Goal: Transaction & Acquisition: Book appointment/travel/reservation

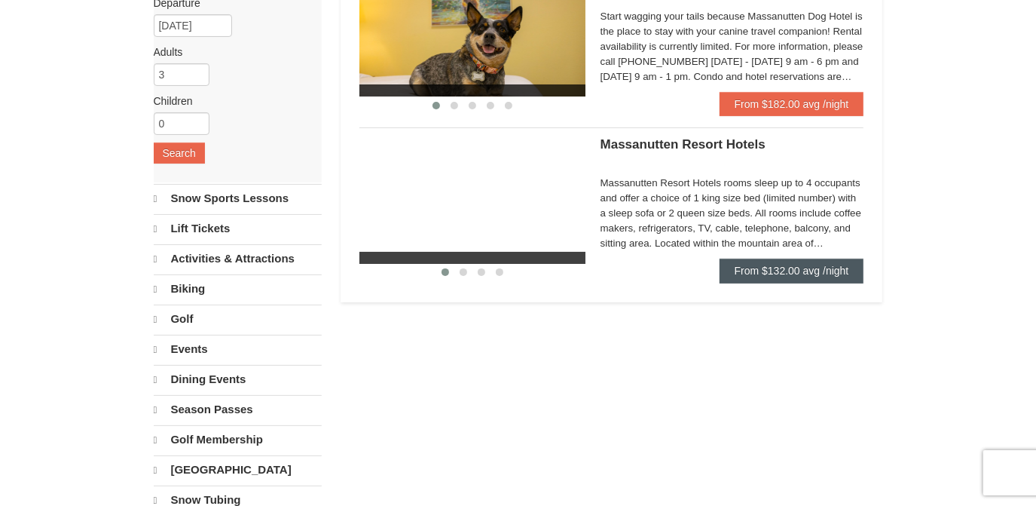
scroll to position [203, 0]
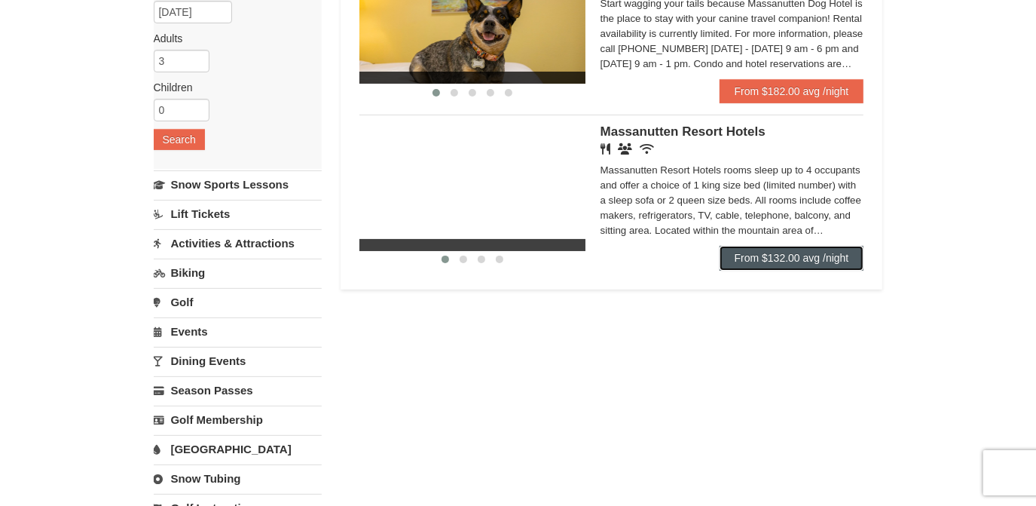
click at [777, 257] on link "From $132.00 avg /night" at bounding box center [791, 258] width 145 height 24
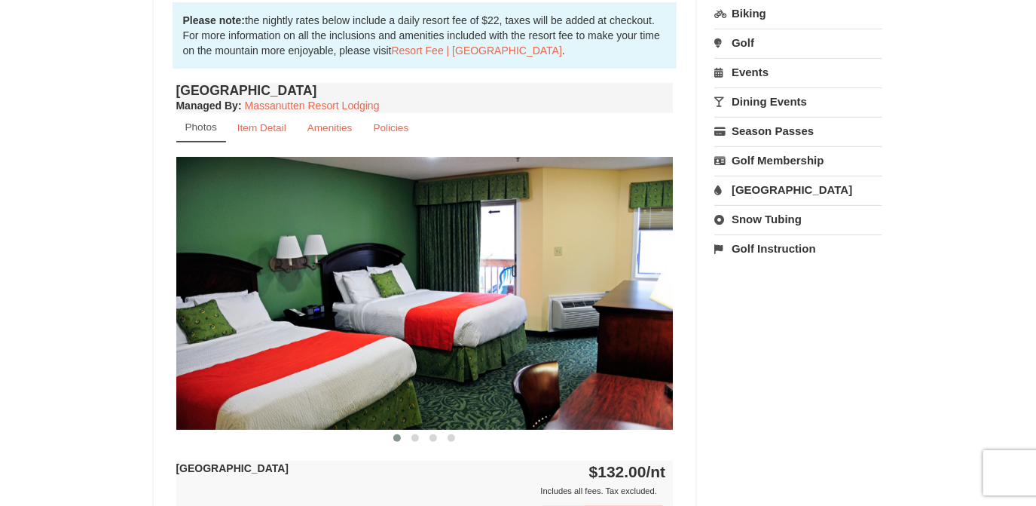
scroll to position [548, 0]
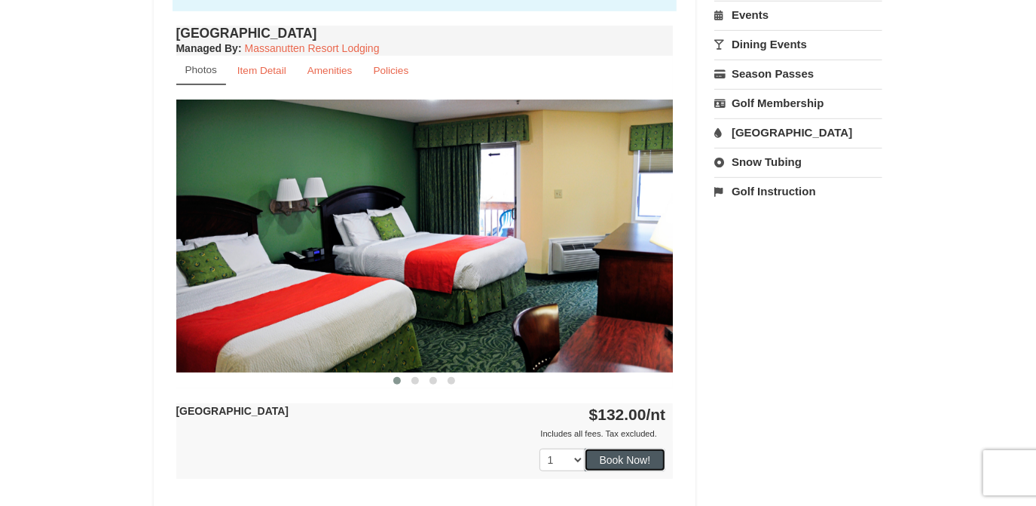
click at [616, 460] on button "Book Now!" at bounding box center [625, 459] width 81 height 23
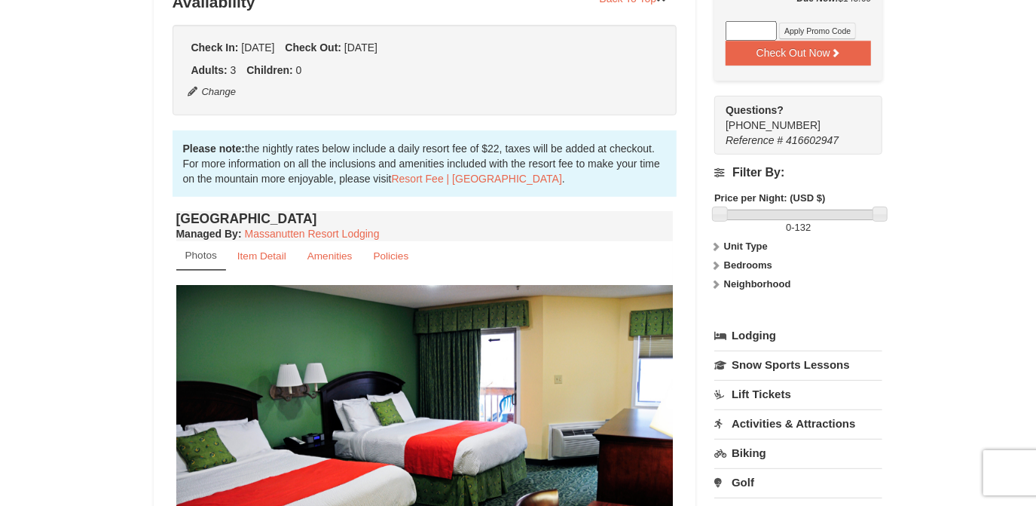
scroll to position [342, 0]
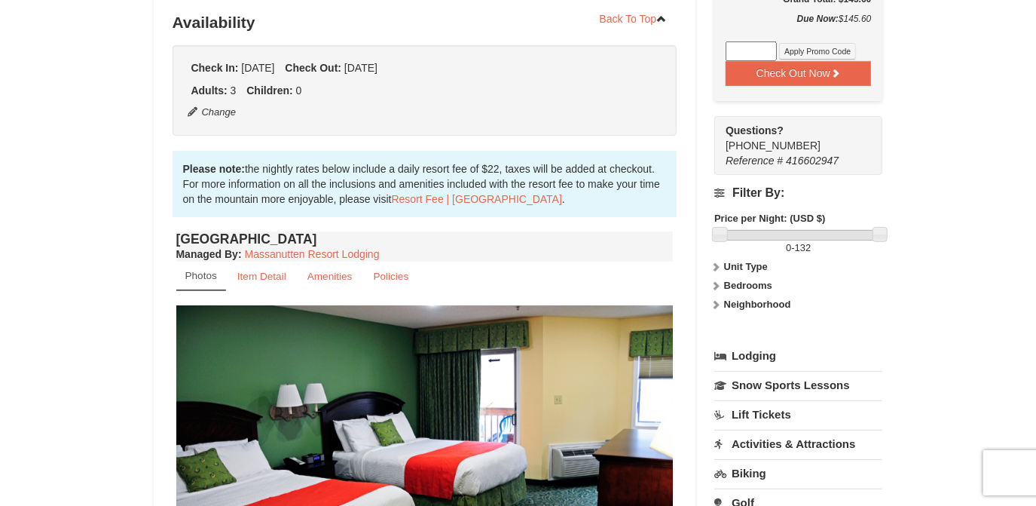
click at [743, 264] on strong "Unit Type" at bounding box center [746, 266] width 44 height 11
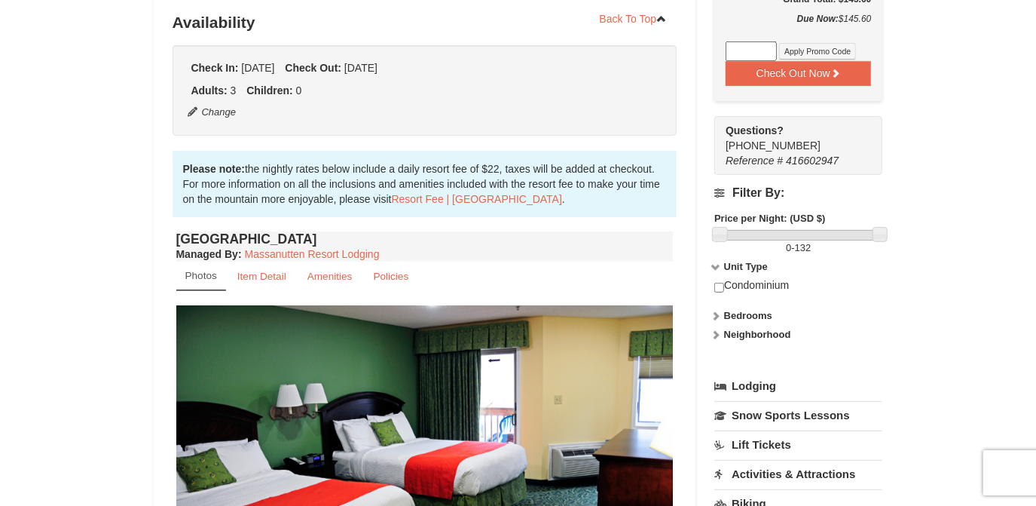
click at [747, 316] on strong "Bedrooms" at bounding box center [748, 315] width 48 height 11
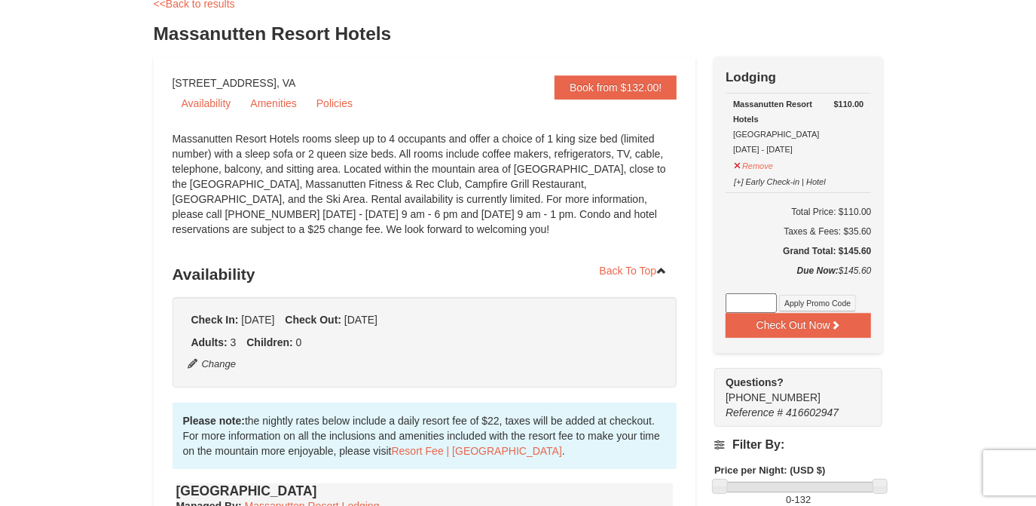
scroll to position [0, 0]
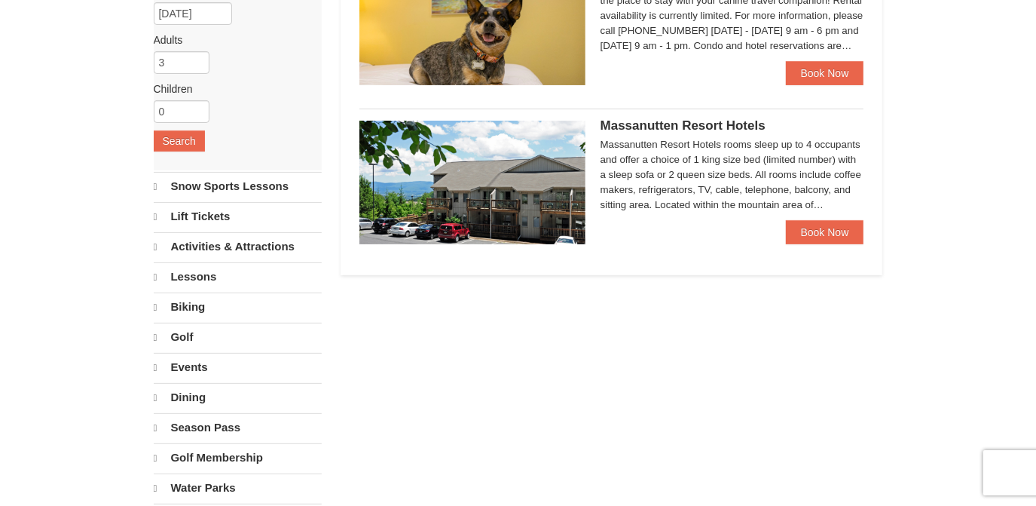
select select "10"
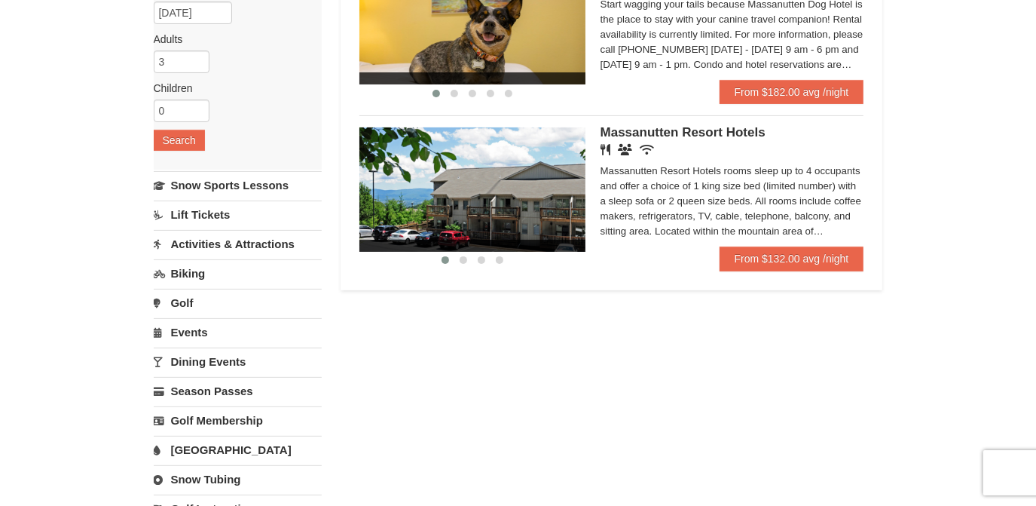
scroll to position [65, 0]
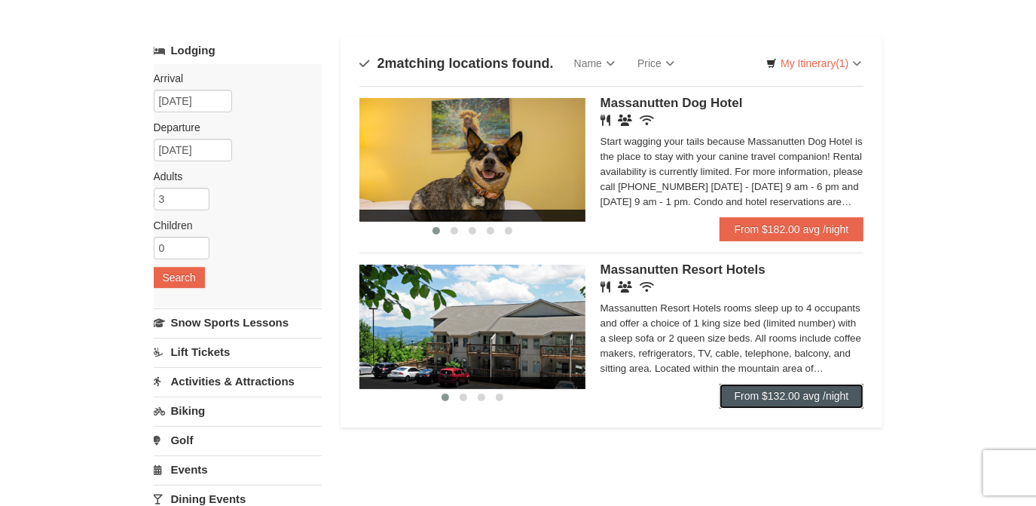
click at [723, 390] on link "From $132.00 avg /night" at bounding box center [791, 395] width 145 height 24
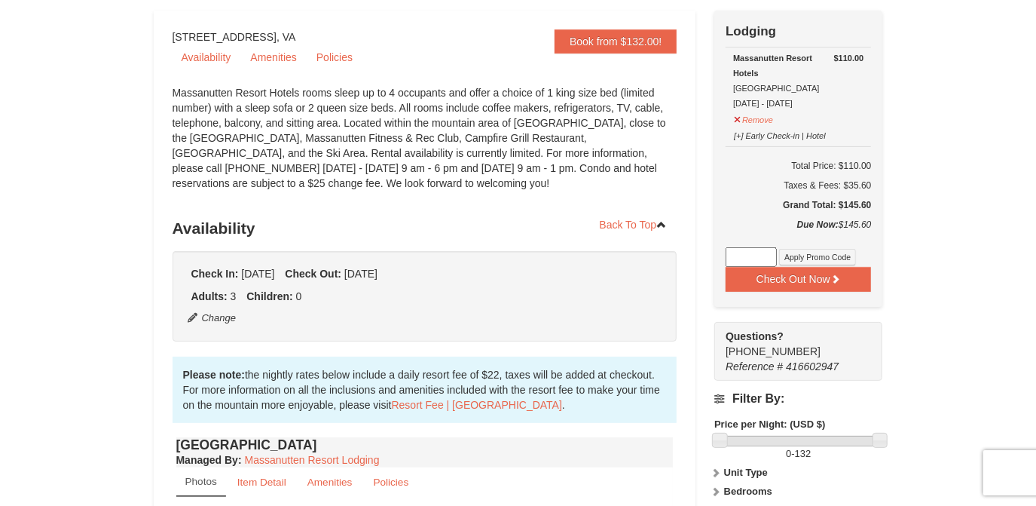
scroll to position [68, 0]
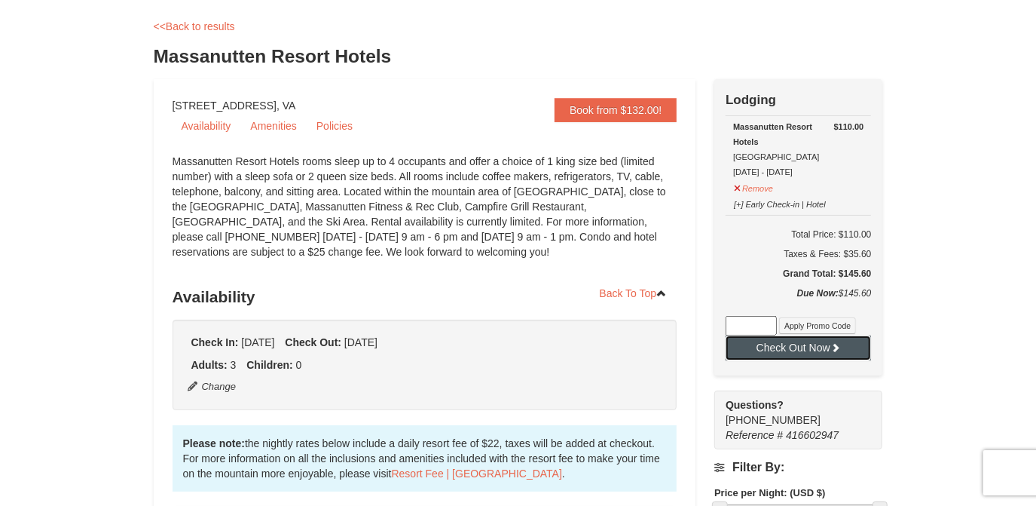
click at [776, 346] on button "Check Out Now" at bounding box center [797, 347] width 145 height 24
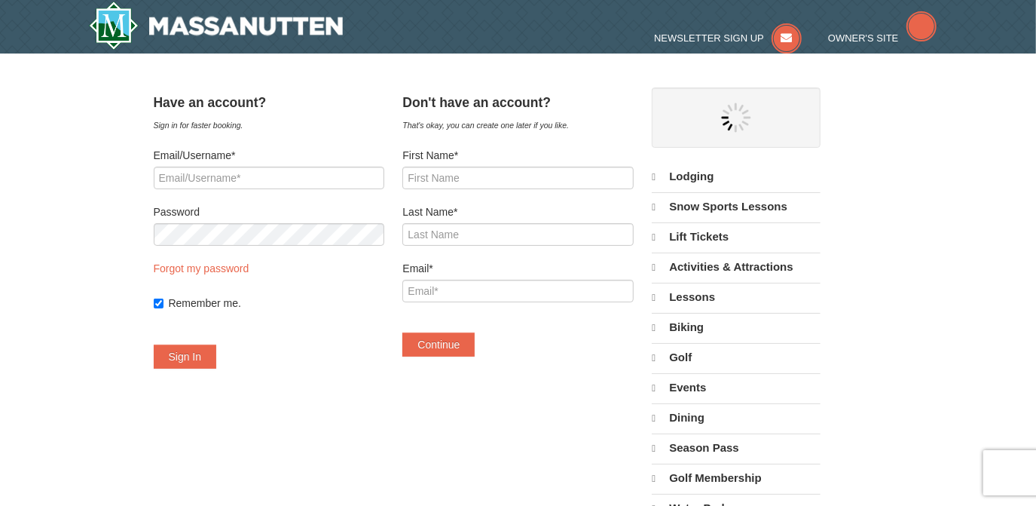
select select "10"
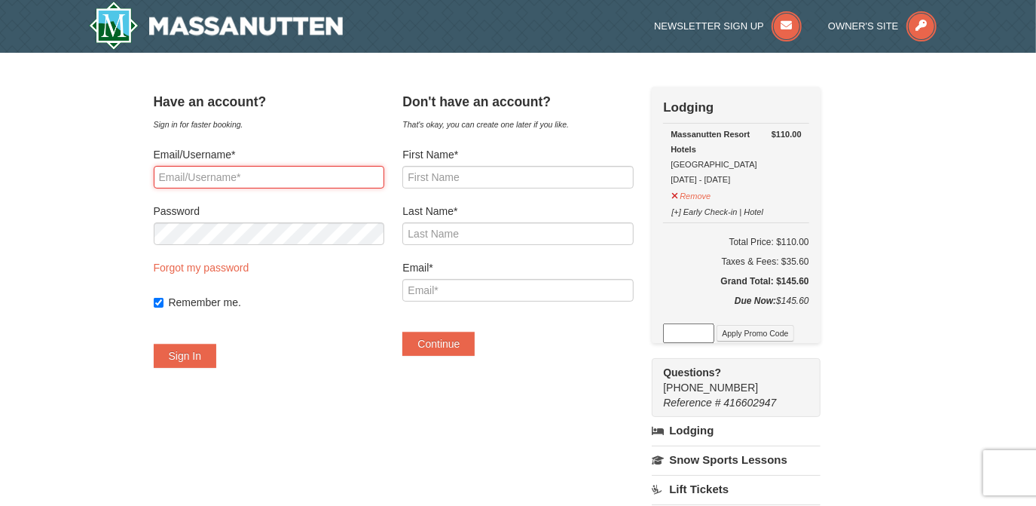
click at [235, 174] on input "Email/Username*" at bounding box center [269, 177] width 231 height 23
type input "deborahlelko@gmail.com"
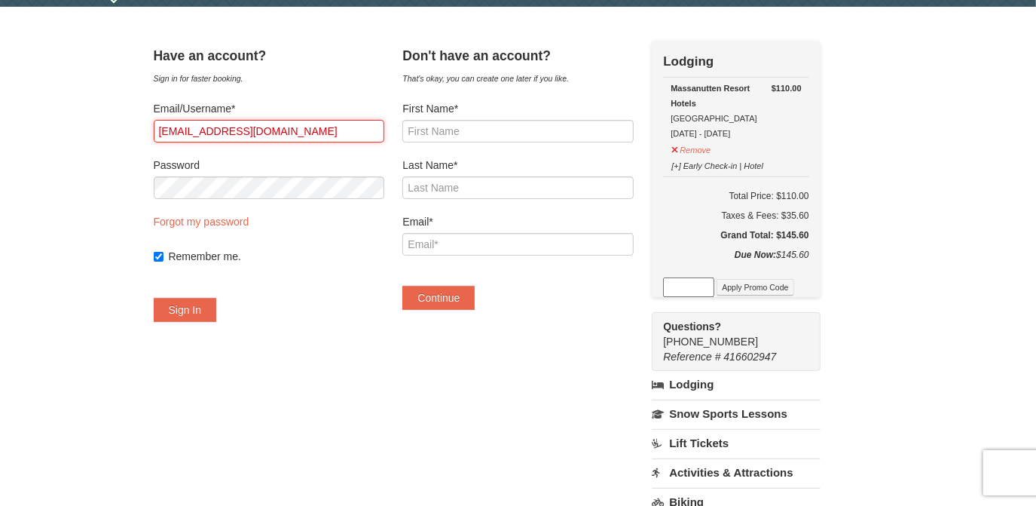
scroll to position [68, 0]
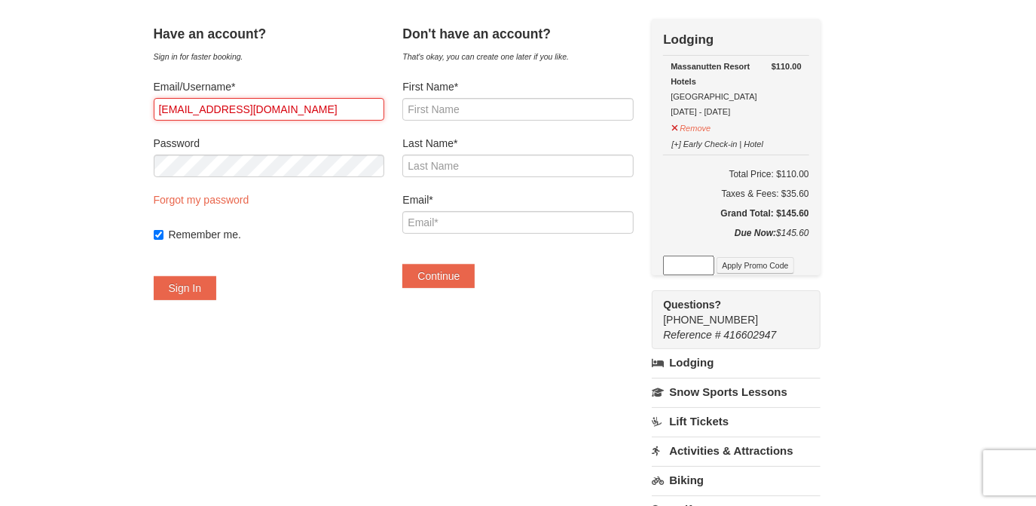
drag, startPoint x: 359, startPoint y: 104, endPoint x: 143, endPoint y: 63, distance: 220.0
click at [143, 63] on div "× Have an account? Sign in for faster booking. Email/Username* deborahlelko@gma…" at bounding box center [518, 381] width 759 height 762
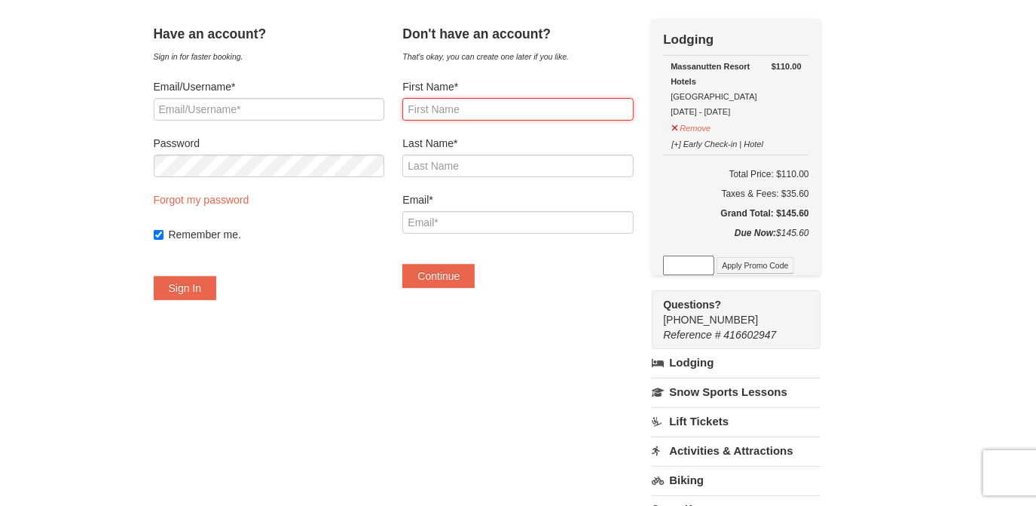
click at [443, 107] on input "First Name*" at bounding box center [517, 109] width 231 height 23
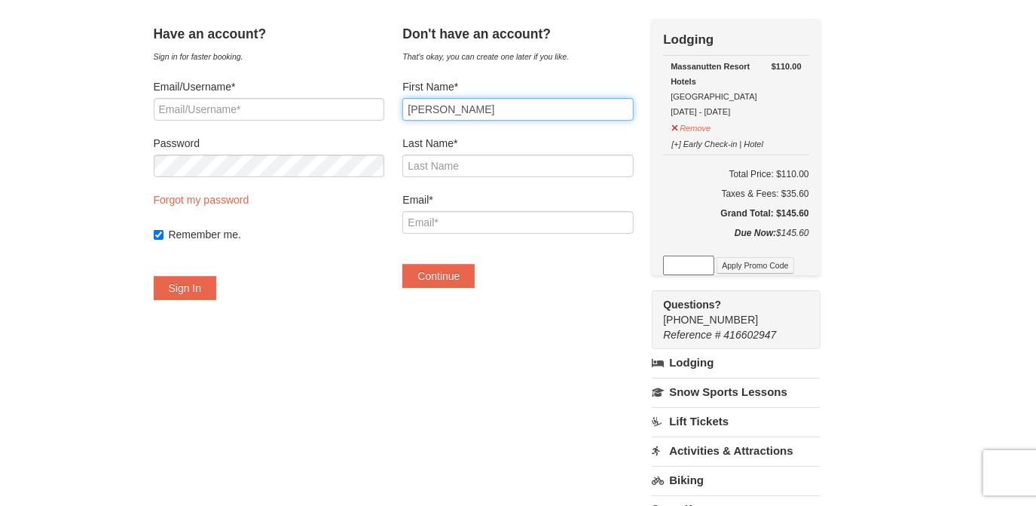
type input "Deborah"
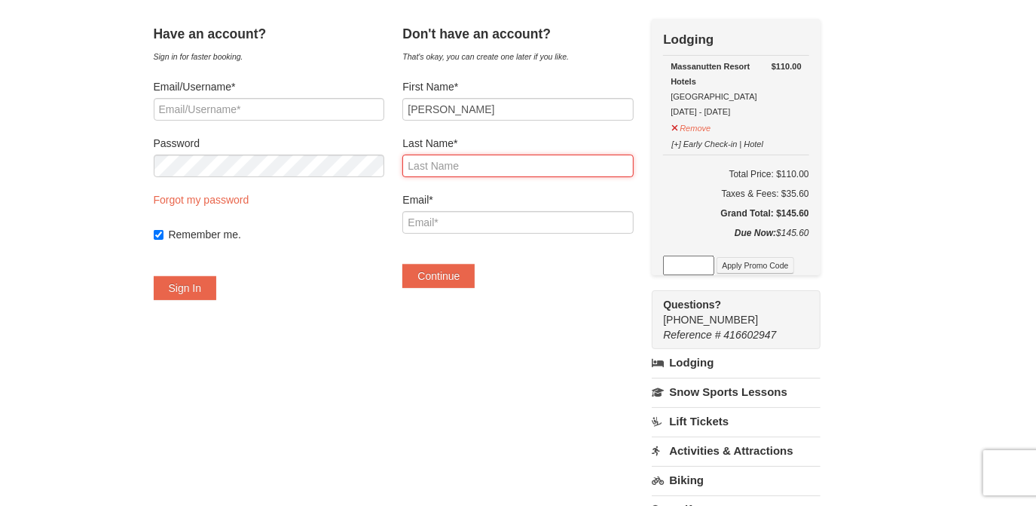
click at [453, 173] on input "Last Name*" at bounding box center [517, 165] width 231 height 23
type input "Drew"
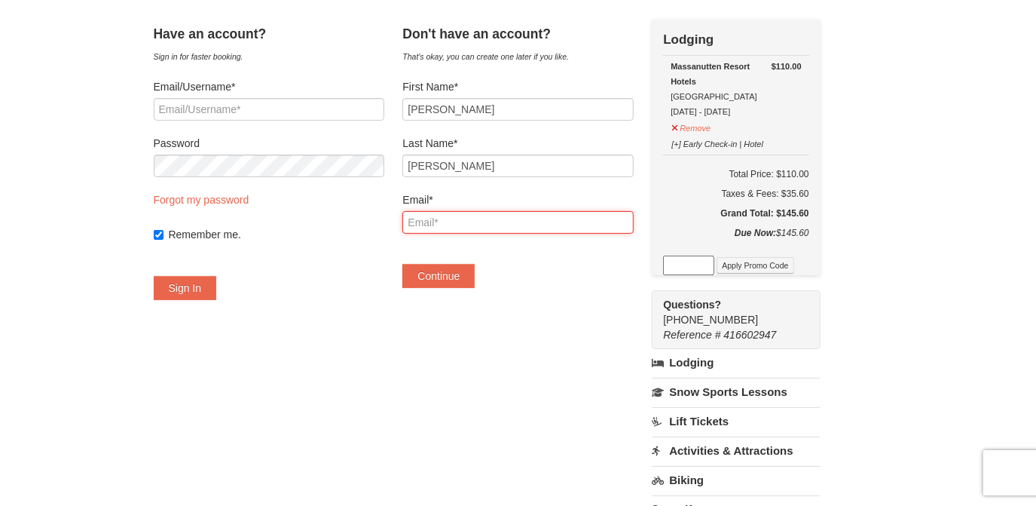
click at [453, 215] on input "Email*" at bounding box center [517, 222] width 231 height 23
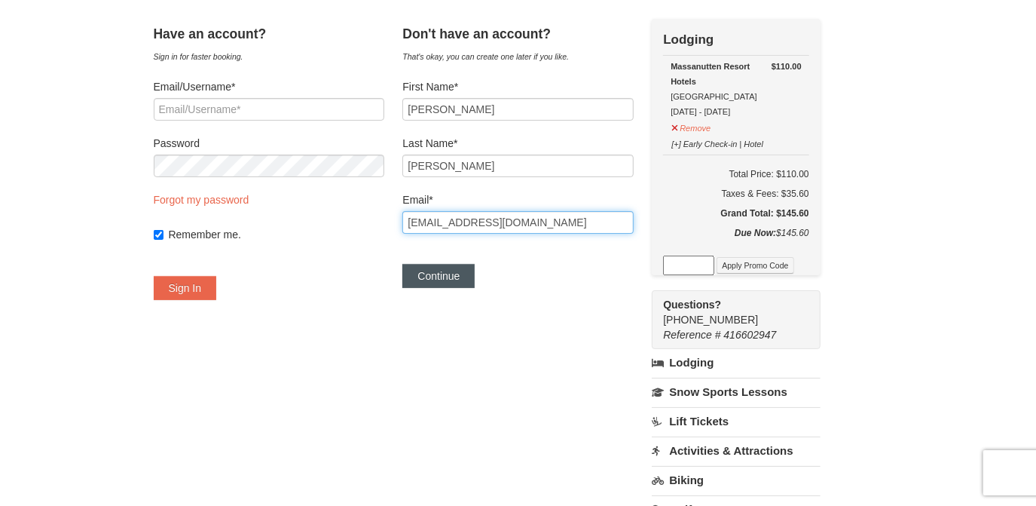
type input "deborahlelko@gmail.com"
click at [470, 286] on button "Continue" at bounding box center [438, 276] width 72 height 24
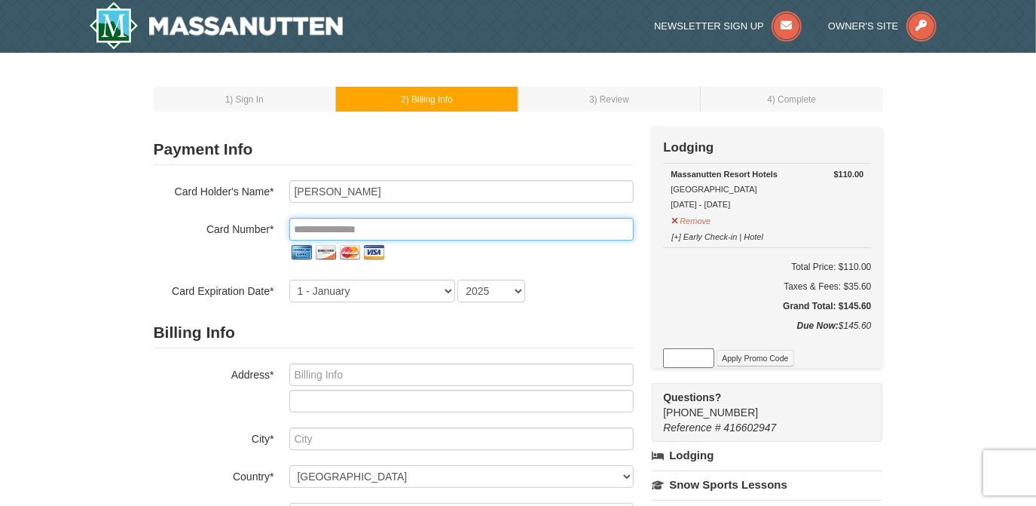
click at [325, 230] on input "tel" at bounding box center [461, 229] width 344 height 23
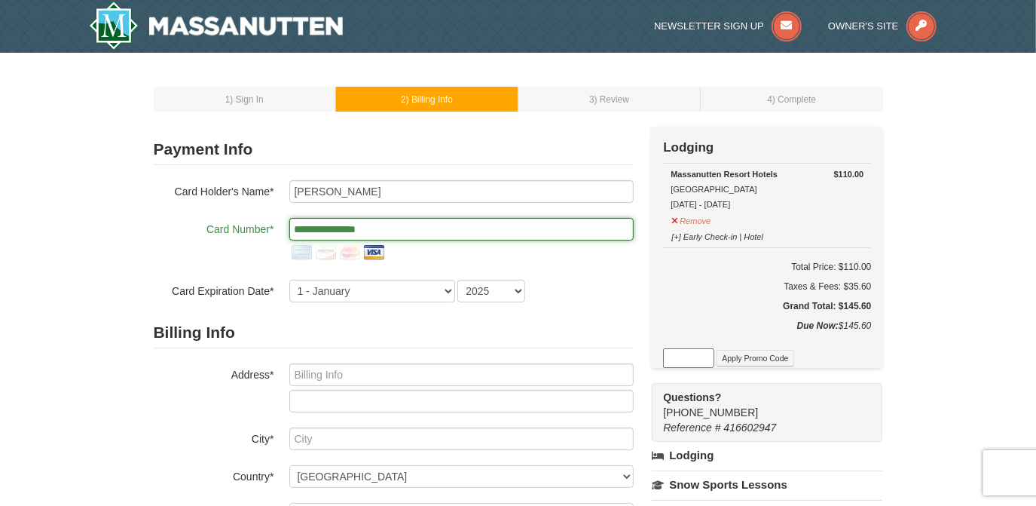
type input "**********"
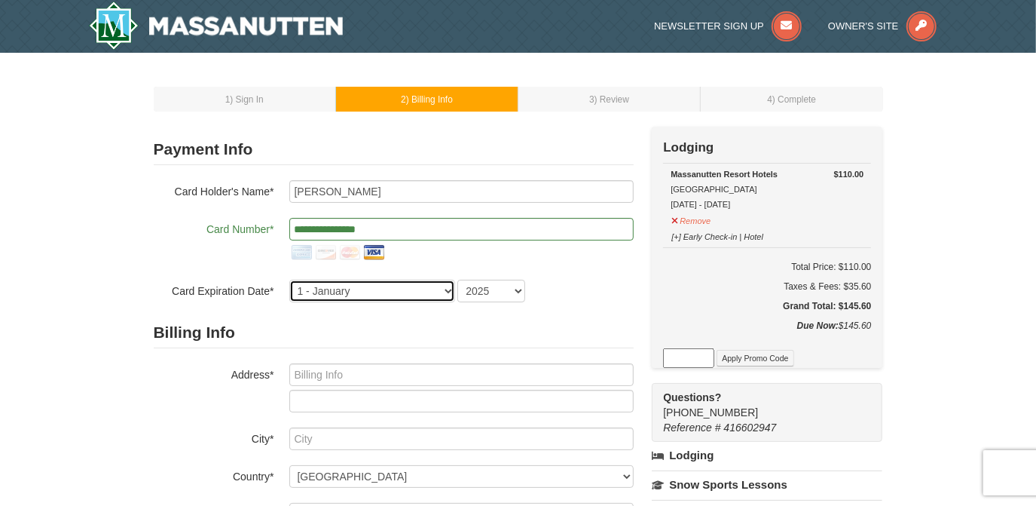
click at [306, 286] on select "1 - January 2 - February 3 - March 4 - April 5 - May 6 - June 7 - July 8 - Augu…" at bounding box center [372, 290] width 166 height 23
select select "5"
click at [289, 279] on select "1 - January 2 - February 3 - March 4 - April 5 - May 6 - June 7 - July 8 - Augu…" at bounding box center [372, 290] width 166 height 23
click at [517, 290] on select "2025 2026 2027 2028 2029 2030 2031 2032 2033 2034" at bounding box center [491, 290] width 68 height 23
select select "2026"
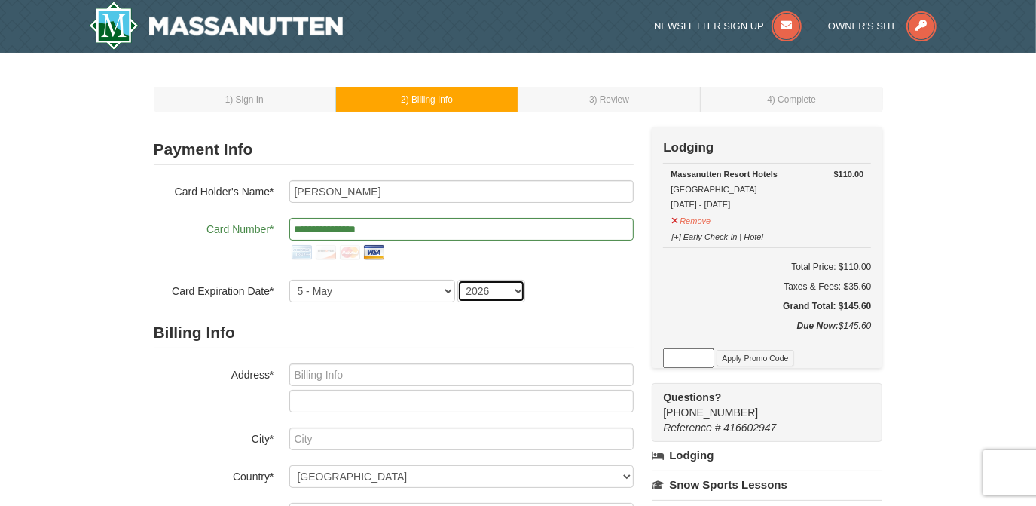
click at [457, 279] on select "2025 2026 2027 2028 2029 2030 2031 2032 2033 2034" at bounding box center [491, 290] width 68 height 23
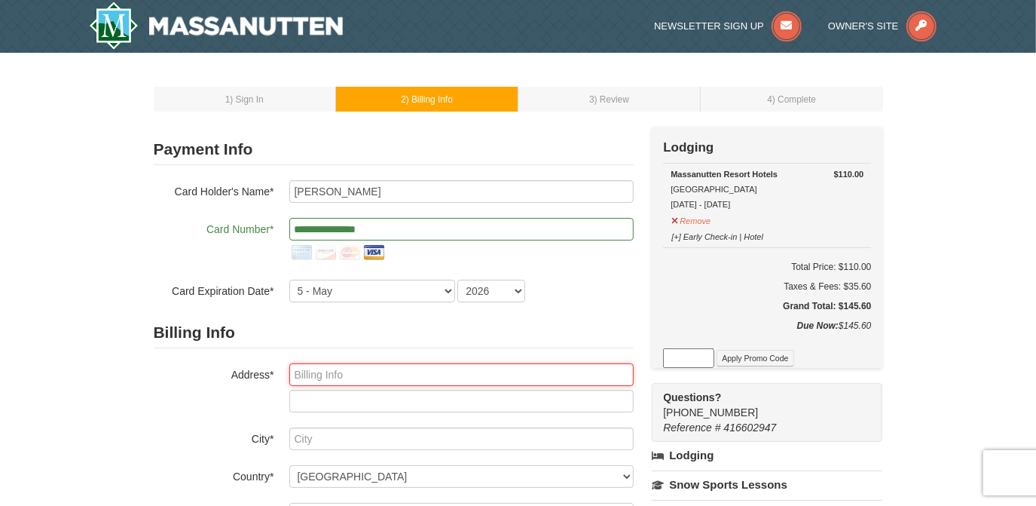
click at [312, 373] on input "text" at bounding box center [461, 374] width 344 height 23
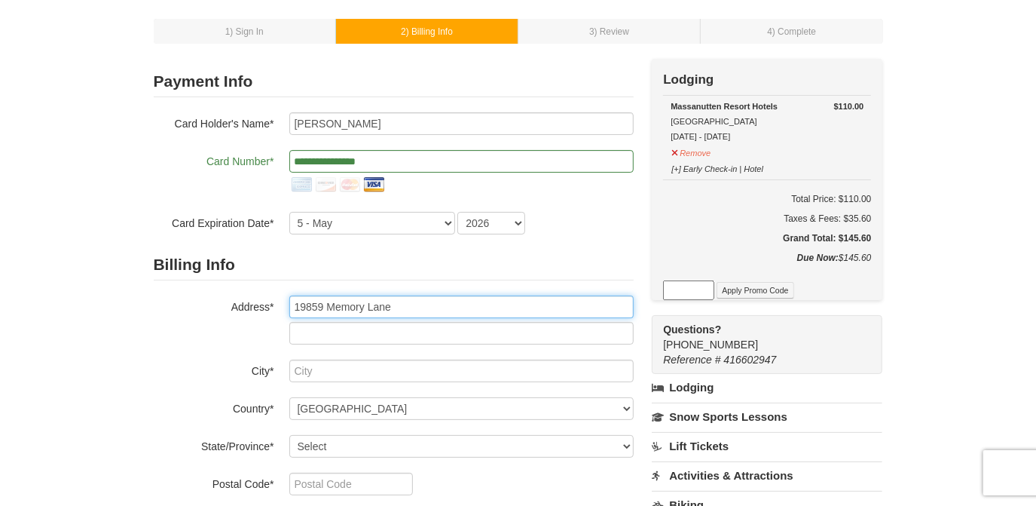
scroll to position [136, 0]
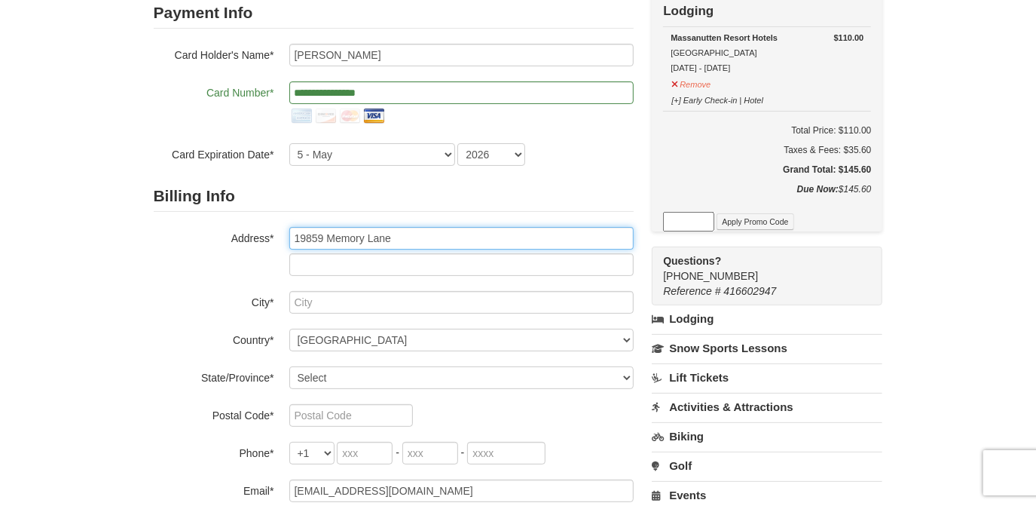
type input "19859 Memory Lane"
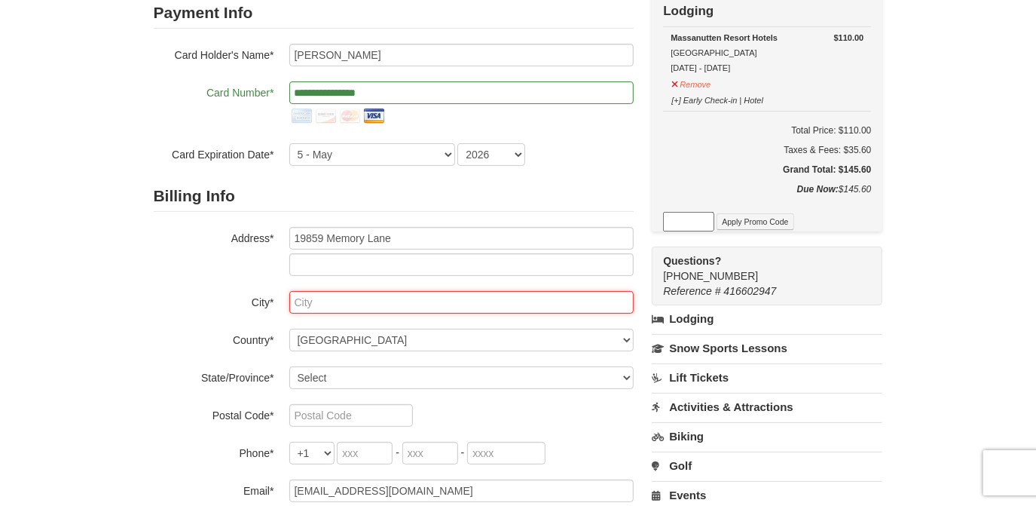
click at [313, 302] on input "text" at bounding box center [461, 302] width 344 height 23
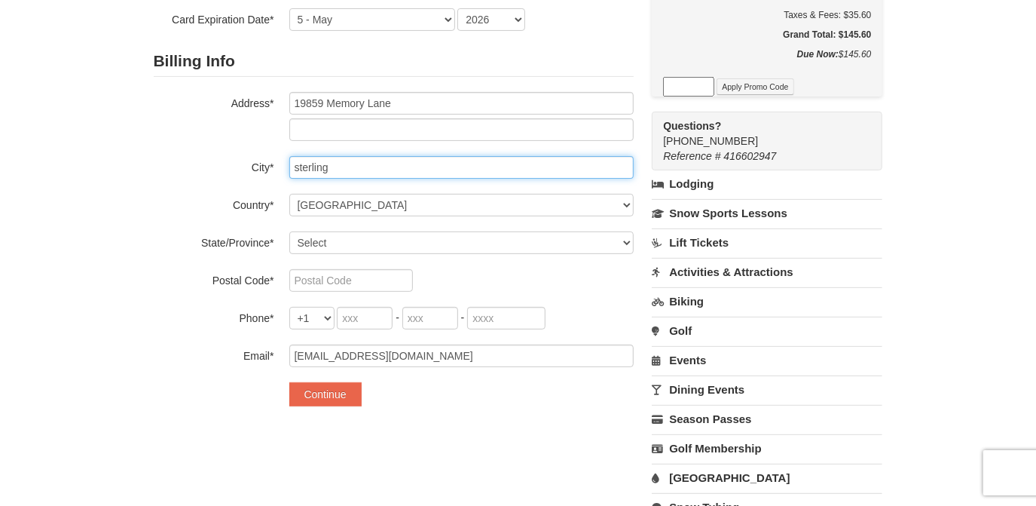
scroll to position [273, 0]
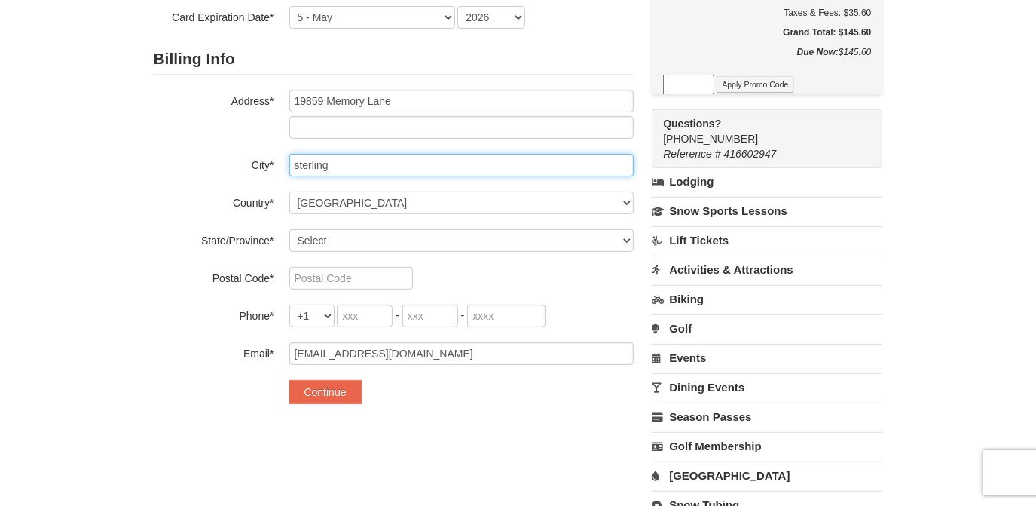
type input "sterling"
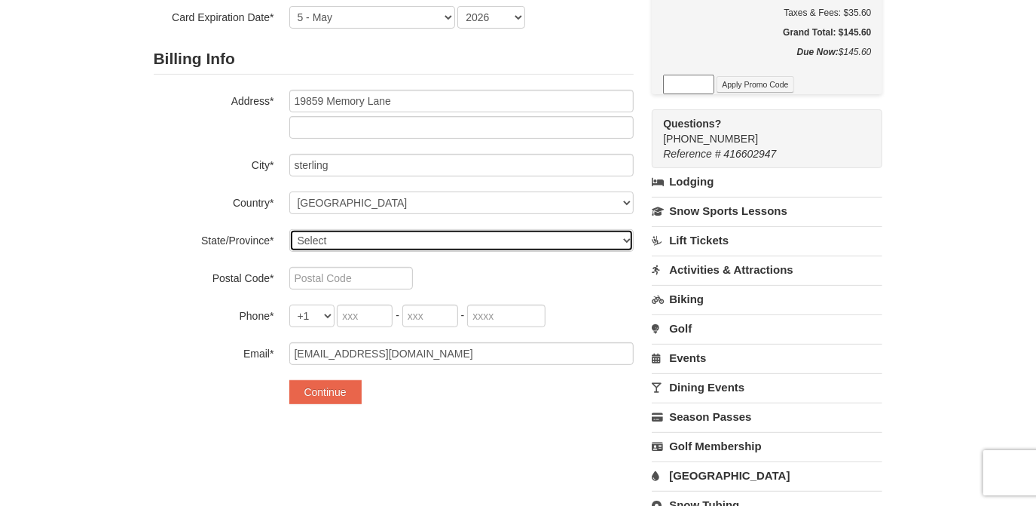
click at [322, 242] on select "Select Alabama Alaska American Samoa Arizona Arkansas California Colorado Conne…" at bounding box center [461, 240] width 344 height 23
select select "VA"
click at [289, 229] on select "Select Alabama Alaska American Samoa Arizona Arkansas California Colorado Conne…" at bounding box center [461, 240] width 344 height 23
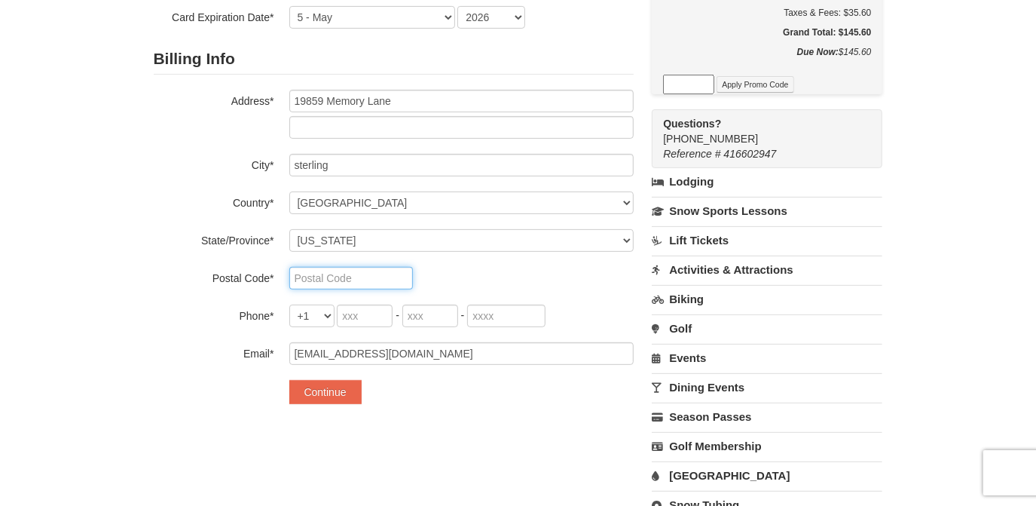
click at [319, 274] on input "text" at bounding box center [351, 278] width 124 height 23
type input "20165"
click at [351, 312] on input "tel" at bounding box center [365, 315] width 56 height 23
type input "703"
click at [446, 320] on input "tel" at bounding box center [430, 315] width 56 height 23
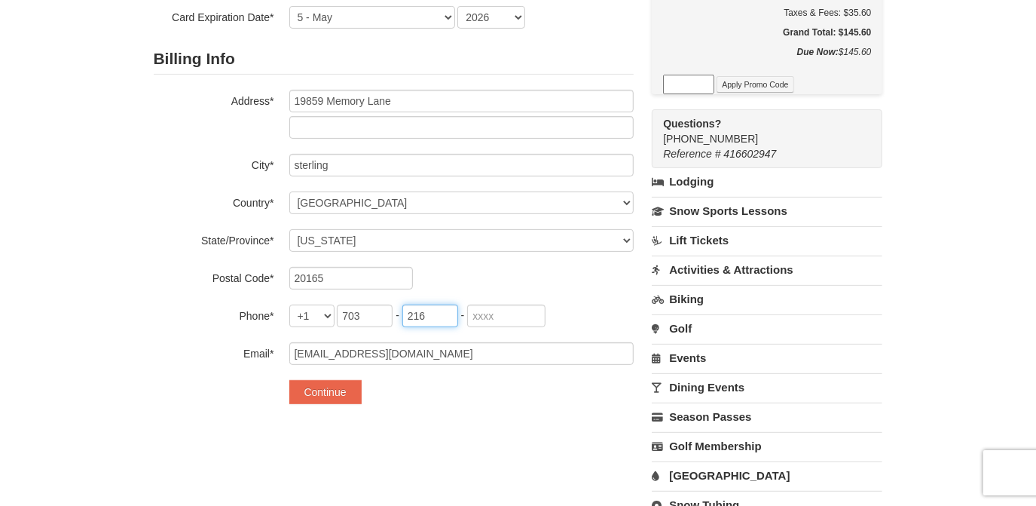
type input "216"
click at [515, 313] on input "tel" at bounding box center [506, 315] width 78 height 23
type input "1942"
click at [332, 396] on button "Continue" at bounding box center [325, 392] width 72 height 24
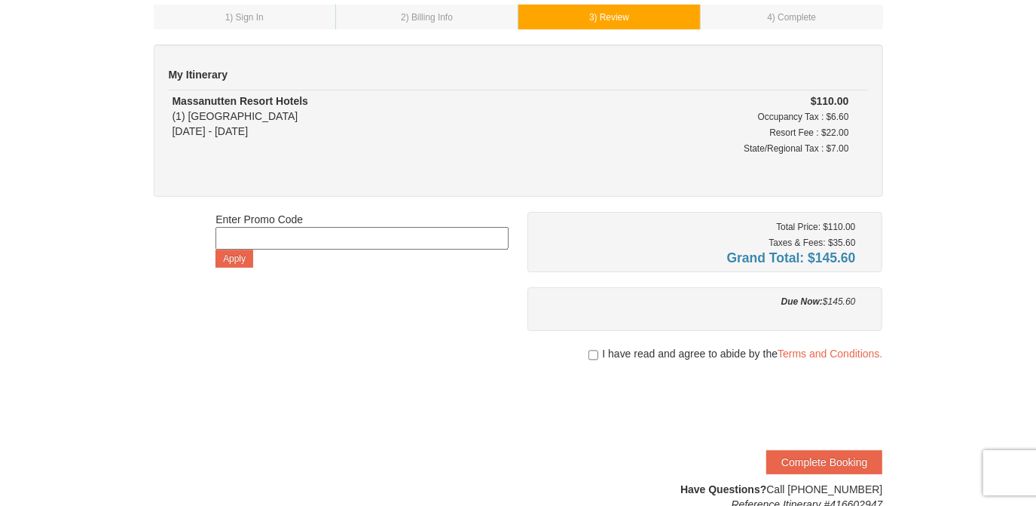
scroll to position [205, 0]
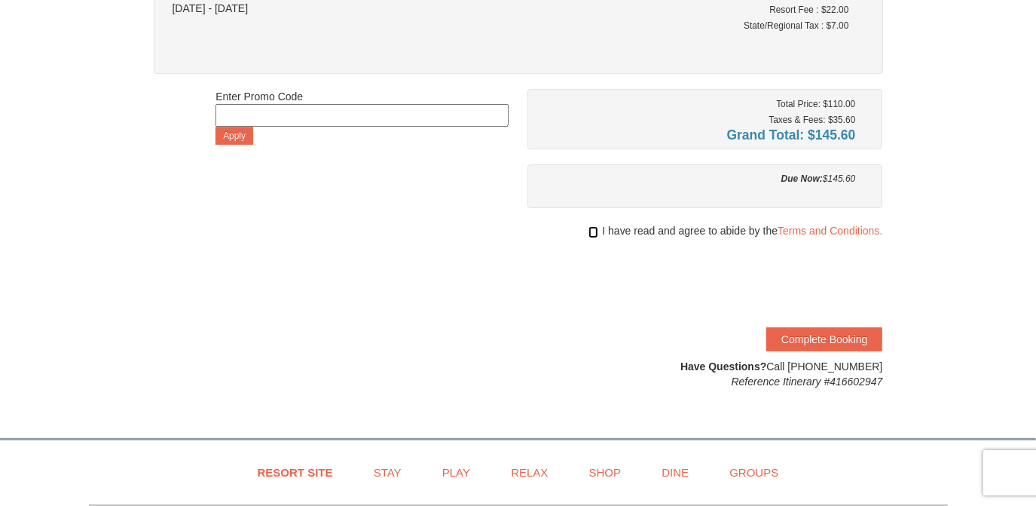
click at [588, 227] on input "checkbox" at bounding box center [593, 232] width 10 height 12
checkbox input "true"
click at [807, 337] on button "Complete Booking" at bounding box center [824, 339] width 116 height 24
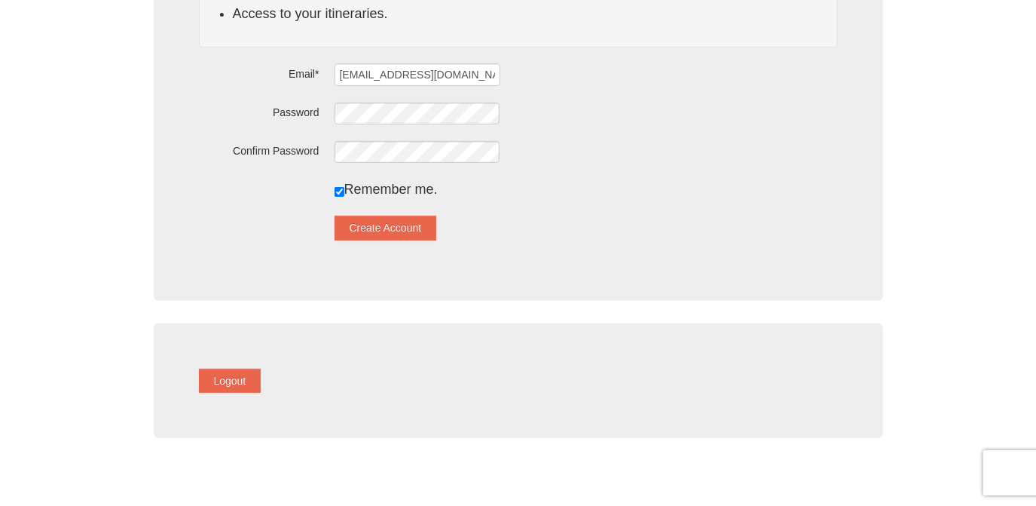
scroll to position [273, 0]
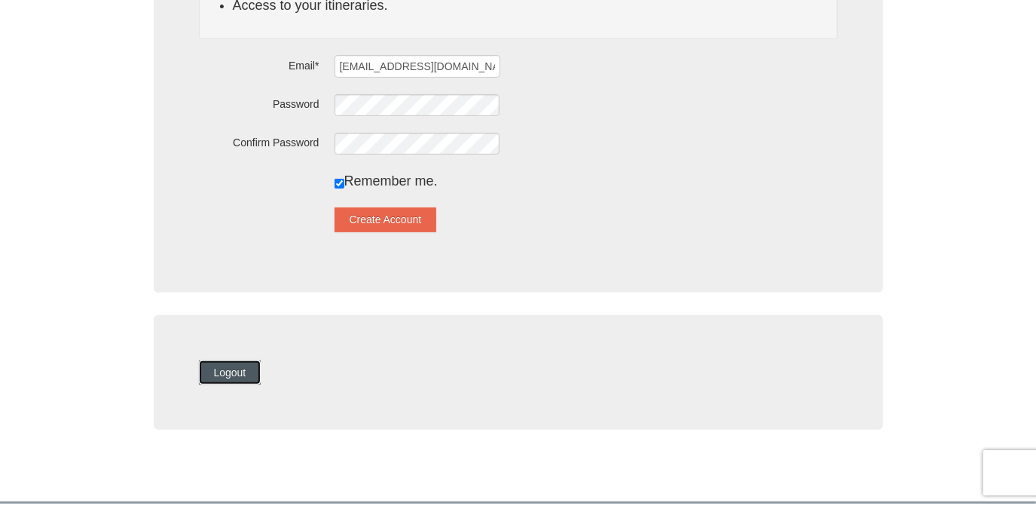
click at [246, 371] on button "Logout" at bounding box center [230, 372] width 63 height 24
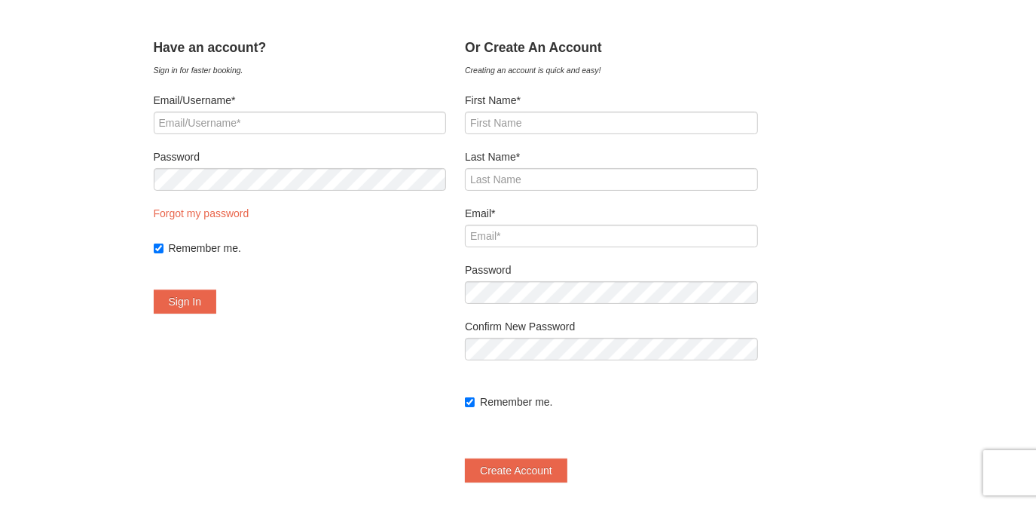
scroll to position [68, 0]
